Goal: Task Accomplishment & Management: Use online tool/utility

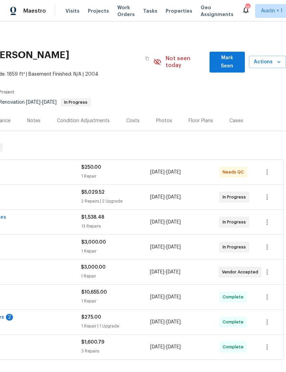
scroll to position [0, 101]
click at [235, 60] on span "Mark Seen" at bounding box center [227, 62] width 24 height 17
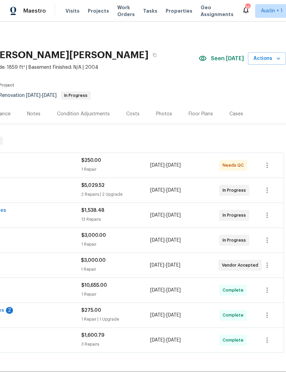
click at [268, 61] on span "Actions" at bounding box center [266, 58] width 27 height 9
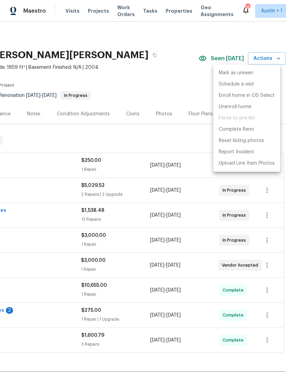
click at [195, 87] on div at bounding box center [143, 186] width 286 height 372
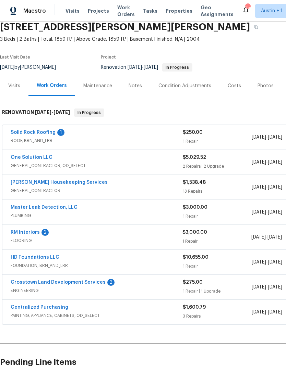
scroll to position [28, 0]
click at [28, 206] on link "Master Leak Detection, LLC" at bounding box center [44, 207] width 67 height 5
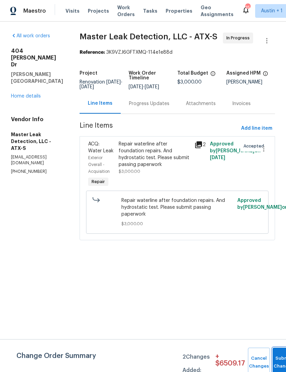
click at [275, 358] on button "Submit Changes" at bounding box center [283, 362] width 22 height 29
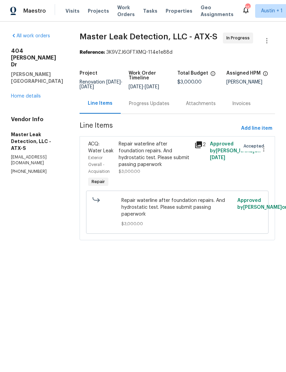
click at [16, 94] on link "Home details" at bounding box center [26, 96] width 30 height 5
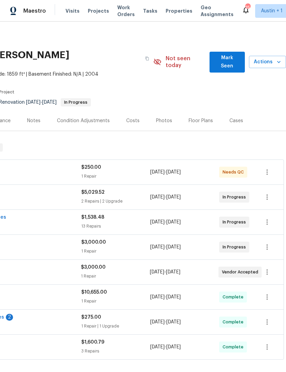
scroll to position [0, 101]
click at [265, 61] on span "Actions" at bounding box center [267, 62] width 26 height 9
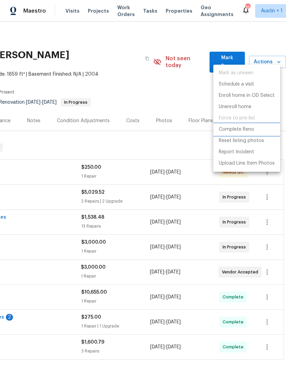
click at [255, 129] on li "Complete Reno" at bounding box center [246, 129] width 67 height 11
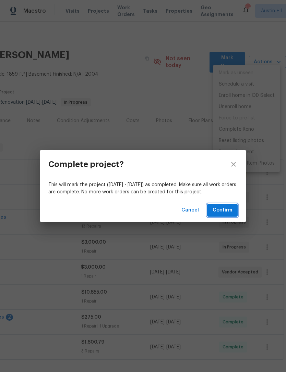
click at [227, 208] on span "Confirm" at bounding box center [222, 210] width 20 height 9
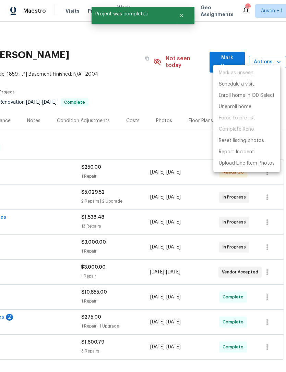
click at [181, 90] on div at bounding box center [143, 186] width 286 height 372
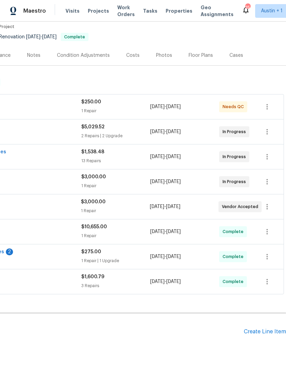
scroll to position [65, 101]
